Goal: Find specific page/section: Find specific page/section

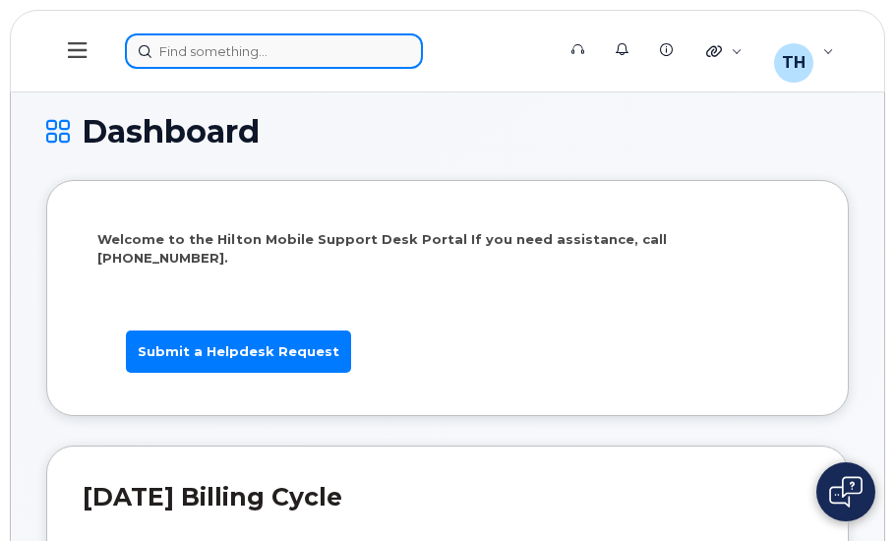
click at [319, 55] on div at bounding box center [333, 50] width 417 height 35
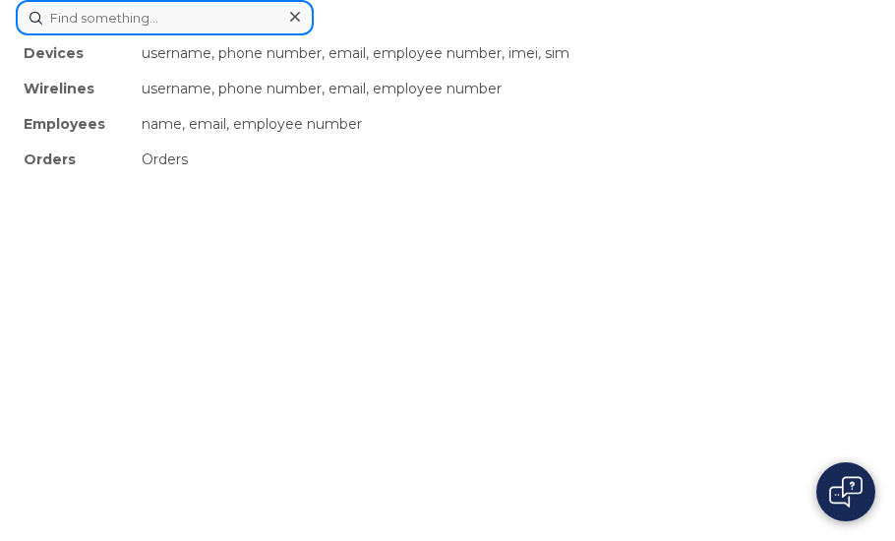
paste input "[PERSON_NAME][EMAIL_ADDRESS][PERSON_NAME][PERSON_NAME][DOMAIN_NAME]"
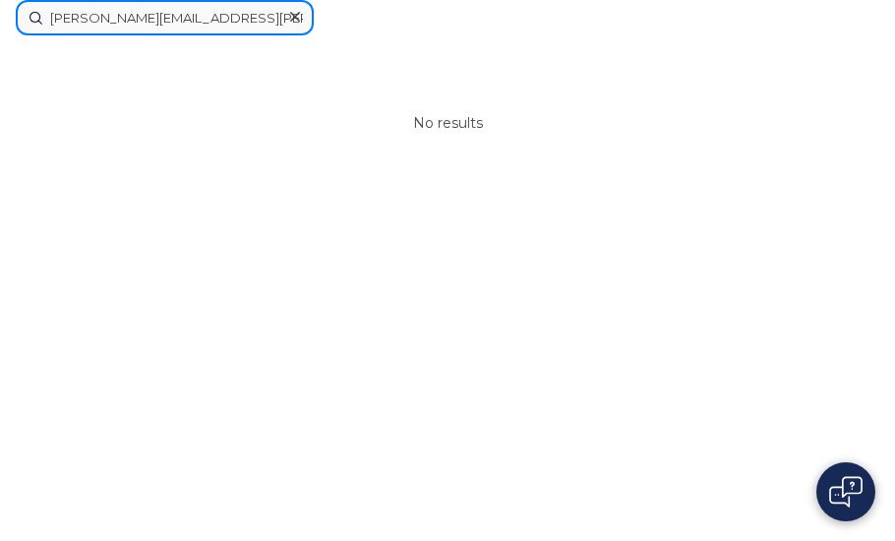
type input "[PERSON_NAME][EMAIL_ADDRESS][PERSON_NAME][PERSON_NAME][DOMAIN_NAME]"
click at [297, 16] on icon at bounding box center [295, 17] width 10 height 16
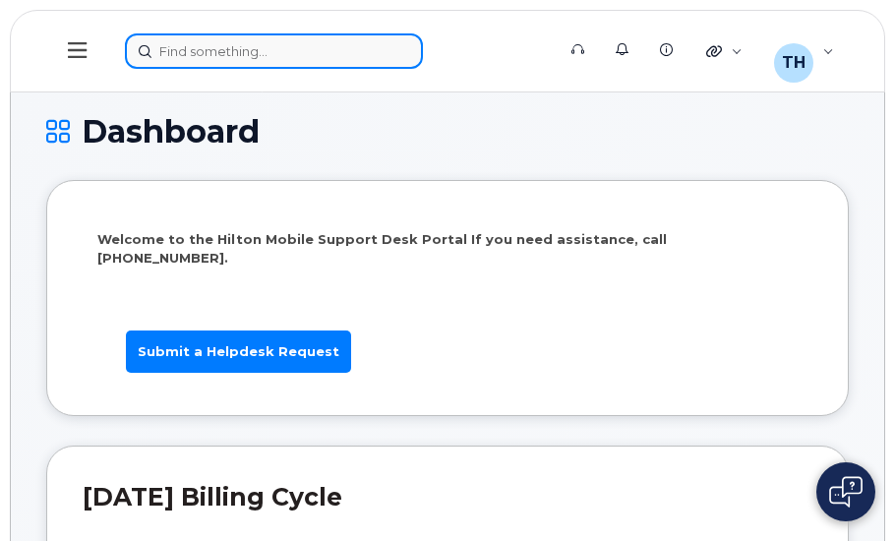
click at [265, 48] on div at bounding box center [333, 50] width 417 height 35
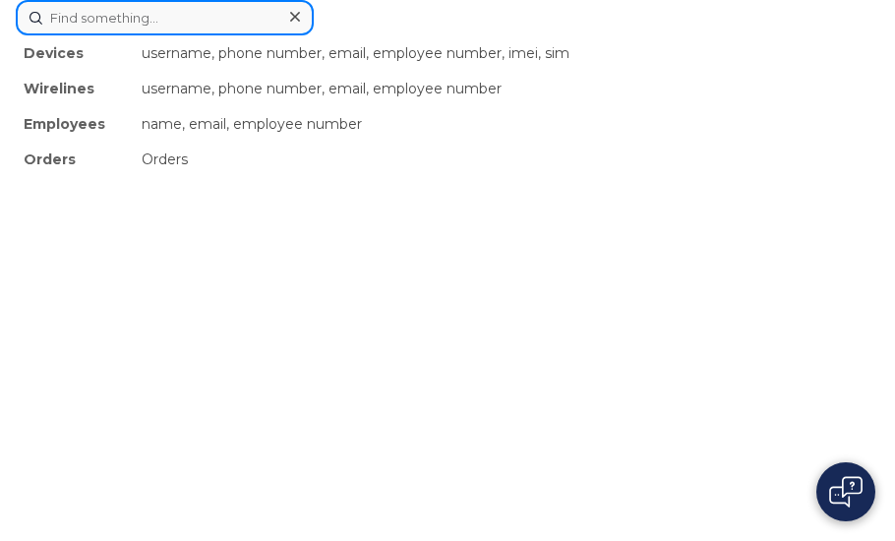
paste input "[PERSON_NAME][EMAIL_ADDRESS][PERSON_NAME][PERSON_NAME][DOMAIN_NAME]"
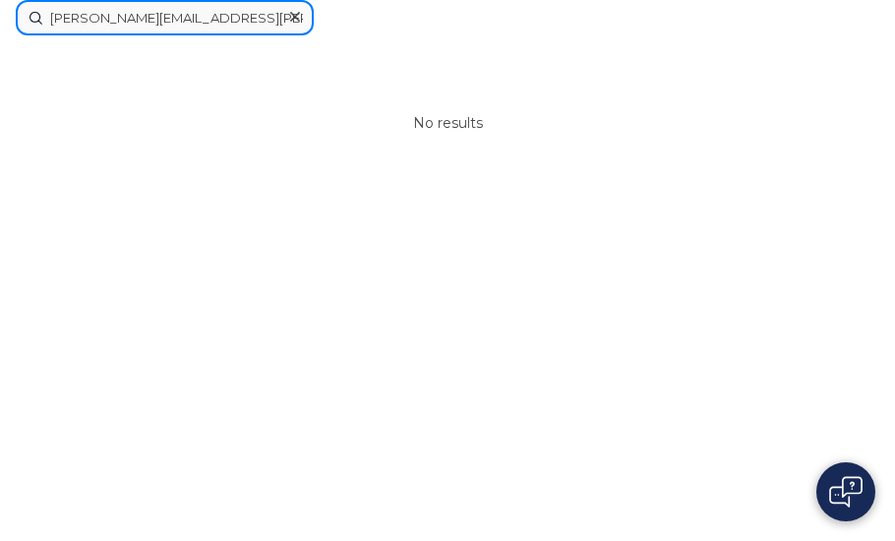
drag, startPoint x: 242, startPoint y: 18, endPoint x: 153, endPoint y: 10, distance: 88.8
click at [153, 10] on input "[PERSON_NAME][EMAIL_ADDRESS][PERSON_NAME][PERSON_NAME][DOMAIN_NAME]" at bounding box center [165, 17] width 298 height 35
click at [91, 17] on input "[PERSON_NAME].[PERSON_NAME]" at bounding box center [165, 17] width 298 height 35
type input "[PERSON_NAME]"
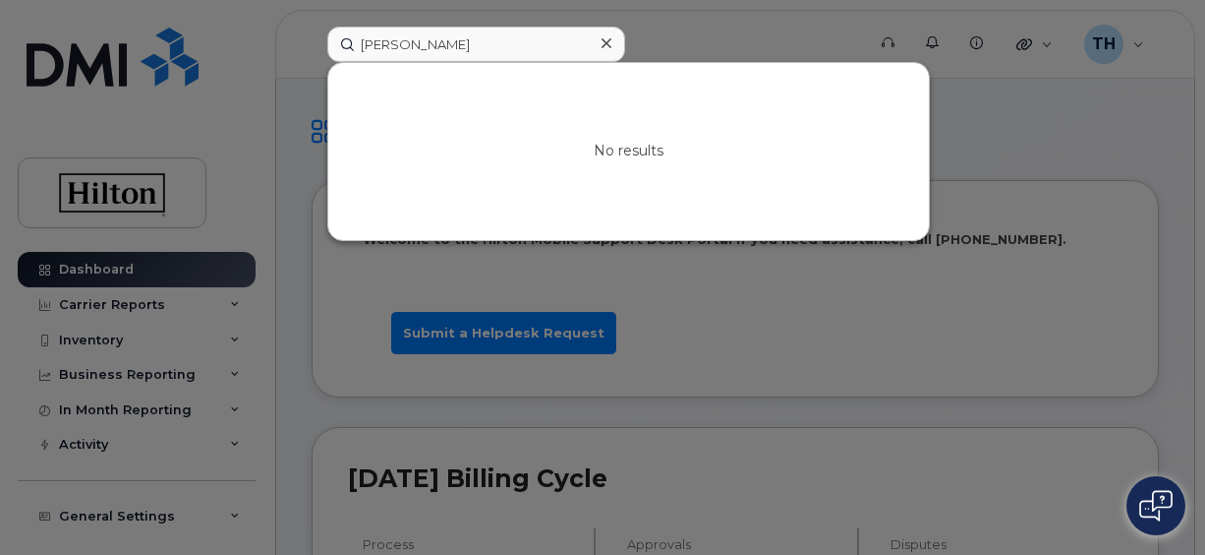
click at [611, 37] on div at bounding box center [606, 43] width 29 height 29
